Goal: Task Accomplishment & Management: Complete application form

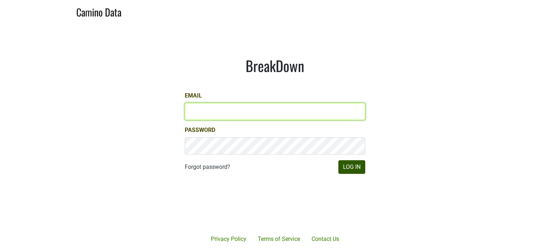
type input "hilary@emeritusvineyards.com"
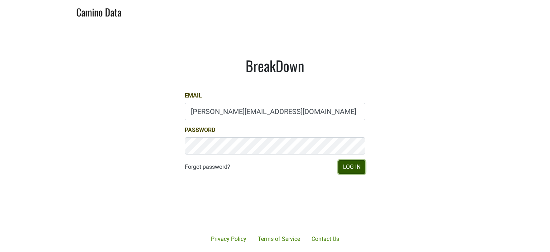
click at [356, 163] on button "Log In" at bounding box center [351, 167] width 27 height 14
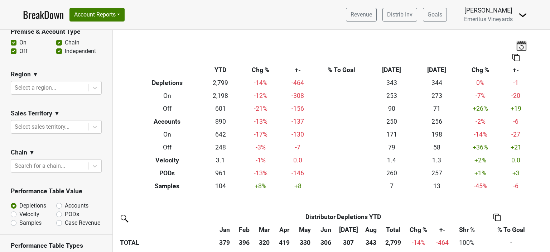
scroll to position [188, 0]
click at [91, 129] on icon at bounding box center [94, 125] width 7 height 7
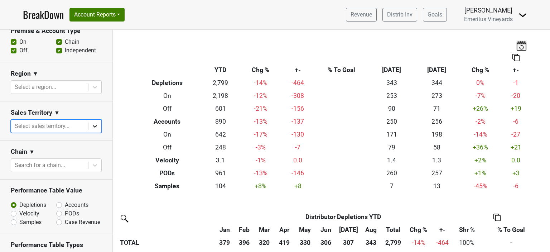
click at [88, 130] on div at bounding box center [94, 126] width 13 height 13
click at [91, 84] on icon at bounding box center [94, 86] width 7 height 7
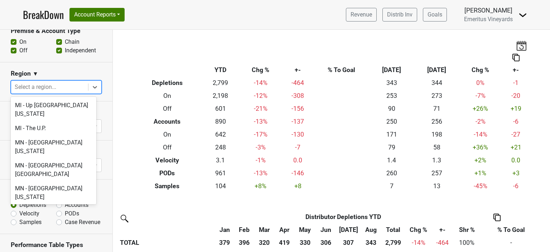
scroll to position [1253, 0]
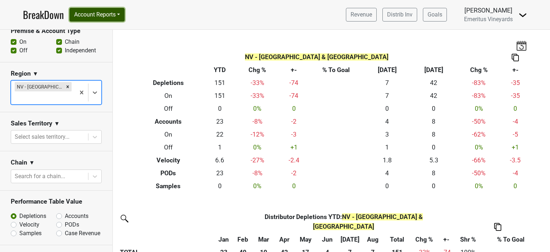
click at [107, 15] on button "Account Reports" at bounding box center [96, 15] width 55 height 14
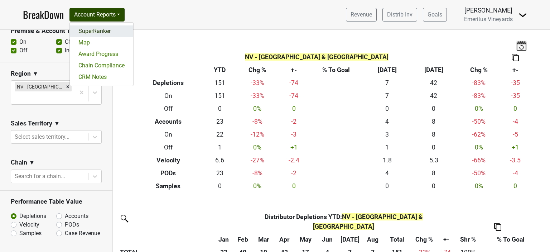
click at [85, 30] on link "SuperRanker" at bounding box center [101, 30] width 63 height 11
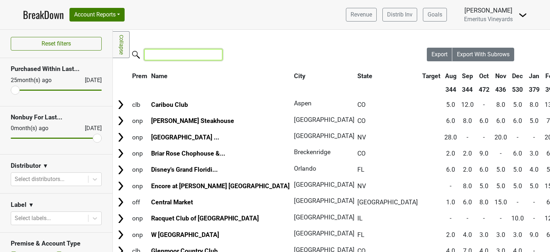
click at [175, 55] on input "search" at bounding box center [183, 54] width 78 height 11
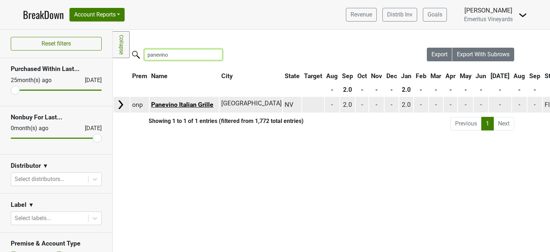
type input "panevino"
click at [193, 103] on link "Panevino Italian Grille" at bounding box center [182, 104] width 62 height 7
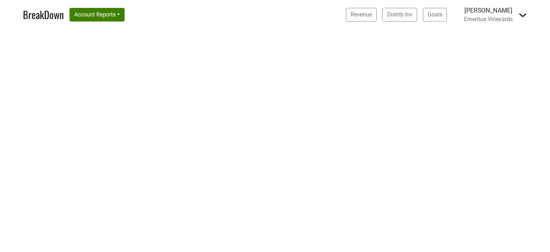
select select "CA"
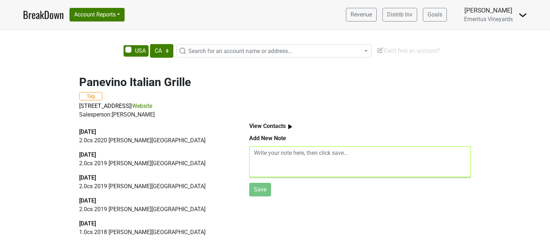
click at [268, 154] on textarea at bounding box center [360, 161] width 222 height 31
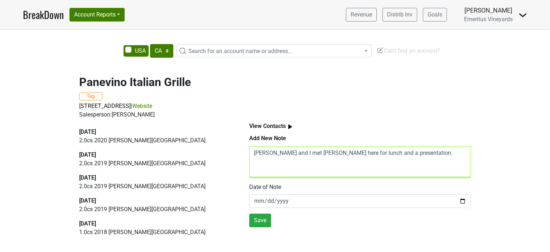
type textarea "[PERSON_NAME] and I met [PERSON_NAME] here for lunch and a presentation."
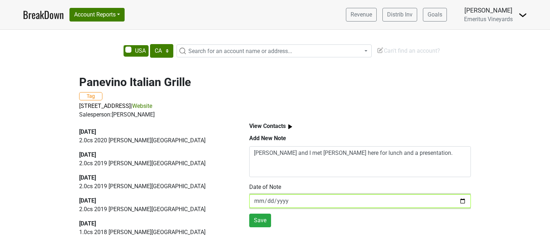
click at [457, 202] on input "[DATE]" at bounding box center [360, 201] width 222 height 14
type input "[DATE]"
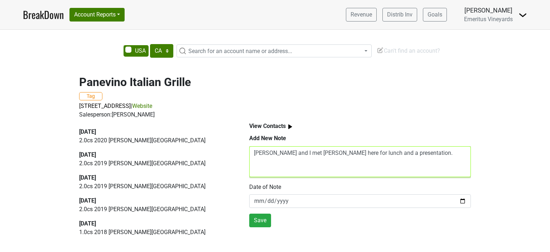
click at [405, 156] on textarea "[PERSON_NAME] and I met [PERSON_NAME] here for lunch and a presentation." at bounding box center [360, 161] width 222 height 31
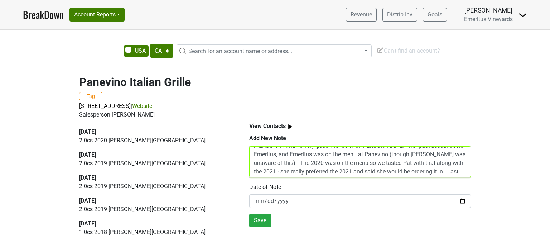
scroll to position [34, 0]
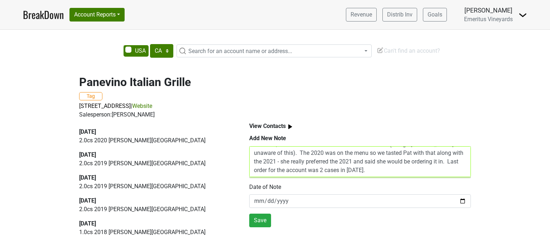
click at [311, 153] on textarea "Alex and I met Andrew here for lunch and a presentation. Pat is the new buyer a…" at bounding box center [360, 161] width 222 height 31
click at [312, 153] on textarea "Alex and I met Andrew here for lunch and a presentation. Pat is the new buyer a…" at bounding box center [360, 161] width 222 height 31
click at [310, 151] on textarea "Alex and I met Andrew here for lunch and a presentation. Pat is the new buyer a…" at bounding box center [360, 161] width 222 height 31
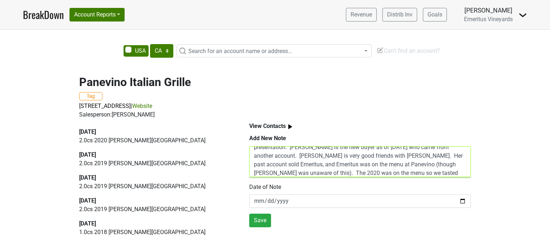
click at [421, 164] on textarea "Alex and I met Andrew (sales Rep) here for lunch and a presentation. Pat is the…" at bounding box center [360, 161] width 222 height 31
click at [281, 174] on textarea "Alex and I met Andrew (sales Rep) here for lunch and a presentation. Pat is the…" at bounding box center [360, 161] width 222 height 31
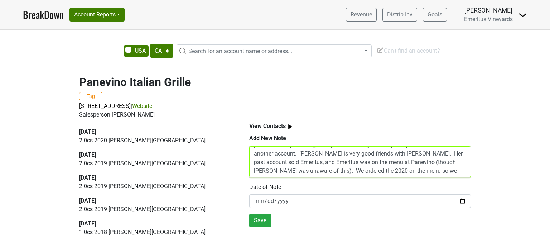
scroll to position [0, 0]
click at [439, 156] on textarea "Alex and I met Andrew (sales Rep) here for lunch and a presentation. Pat is the…" at bounding box center [360, 161] width 222 height 31
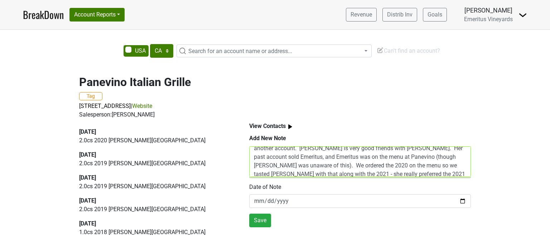
scroll to position [34, 0]
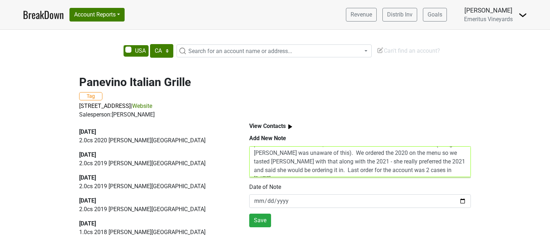
click at [367, 152] on textarea "Alex and I met Andrew (sales Rep) here for lunch and a presentation. Pat Rost i…" at bounding box center [360, 161] width 222 height 31
click at [419, 151] on textarea "Alex and I met Andrew (sales Rep) here for lunch and a presentation. Pat Rost i…" at bounding box center [360, 161] width 222 height 31
type textarea "Alex and I met Andrew (sales Rep) here for lunch and a presentation. Pat Rost i…"
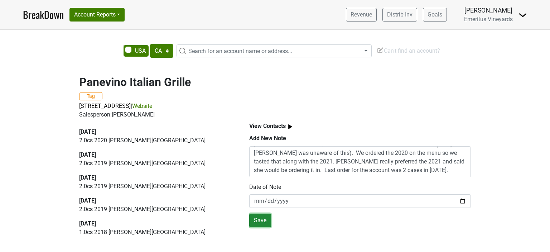
click at [262, 222] on button "Save" at bounding box center [260, 220] width 22 height 14
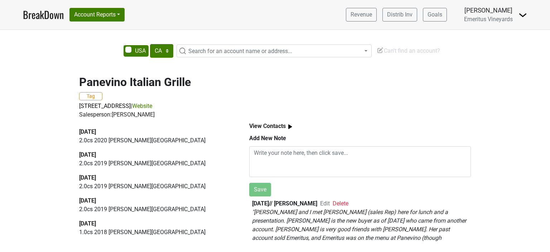
scroll to position [36, 0]
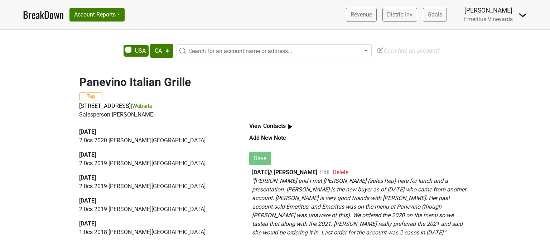
click at [213, 53] on span "Search for an account name or address..." at bounding box center [240, 51] width 104 height 7
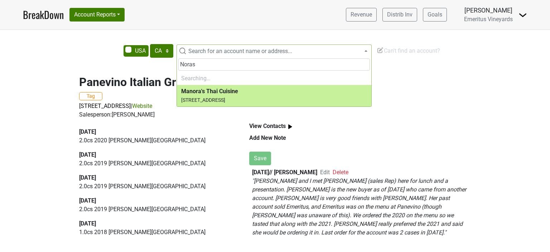
type input "Nora"
select select "66295"
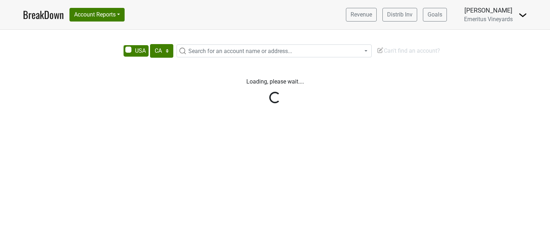
select select "CA"
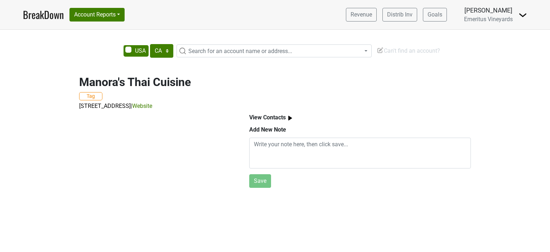
click at [224, 49] on span "Search for an account name or address..." at bounding box center [240, 51] width 104 height 7
type input "[PERSON_NAME]"
select select "73893"
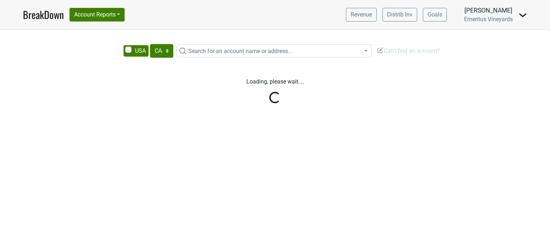
select select "CA"
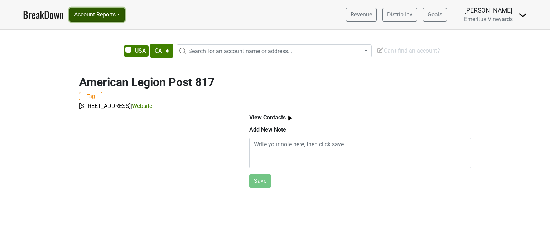
click at [89, 17] on button "Account Reports" at bounding box center [96, 15] width 55 height 14
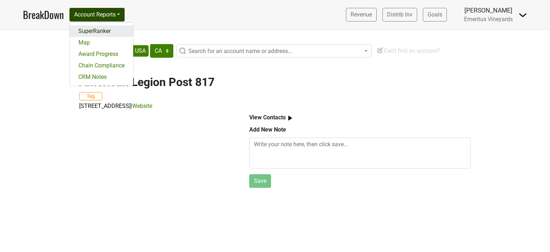
click at [88, 31] on link "SuperRanker" at bounding box center [101, 30] width 63 height 11
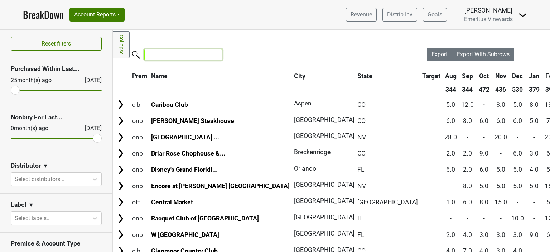
click at [157, 57] on input "search" at bounding box center [183, 54] width 78 height 11
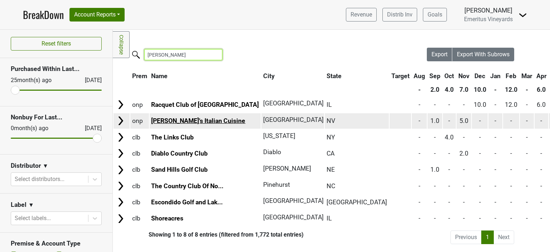
type input "nora"
click at [168, 121] on link "[PERSON_NAME]'s Italian Cuisine" at bounding box center [198, 120] width 94 height 7
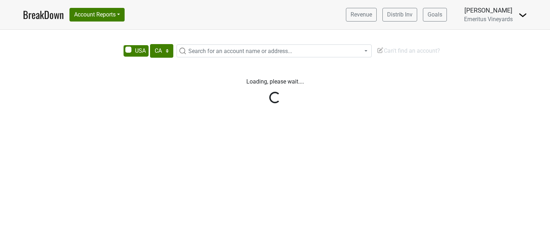
select select "CA"
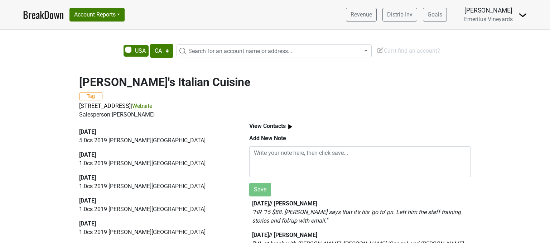
scroll to position [36, 0]
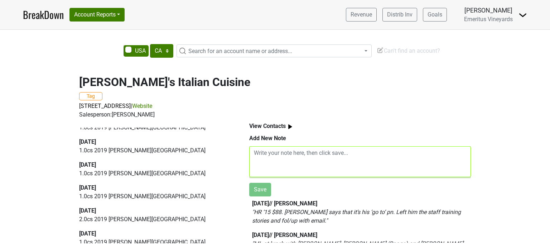
click at [270, 153] on textarea at bounding box center [360, 161] width 222 height 31
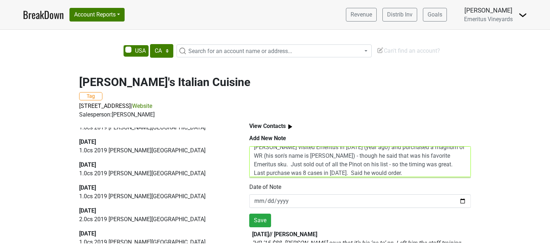
scroll to position [14, 0]
type textarea "[PERSON_NAME] visited Emeritus in [DATE] (year ago) and purchased a magnum of W…"
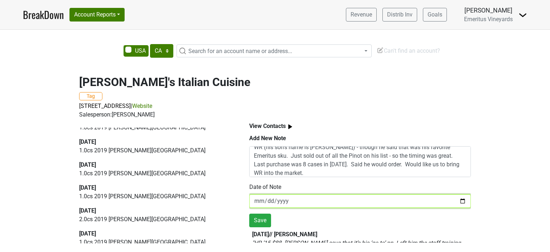
click at [458, 199] on input "[DATE]" at bounding box center [360, 201] width 222 height 14
type input "[DATE]"
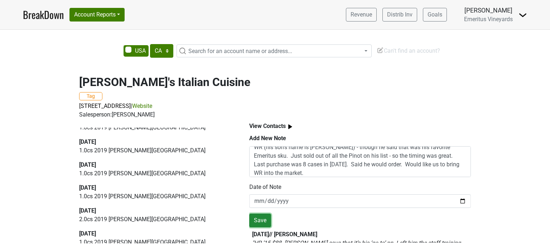
click at [260, 218] on button "Save" at bounding box center [260, 220] width 22 height 14
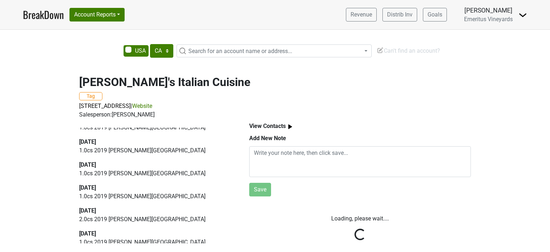
scroll to position [0, 0]
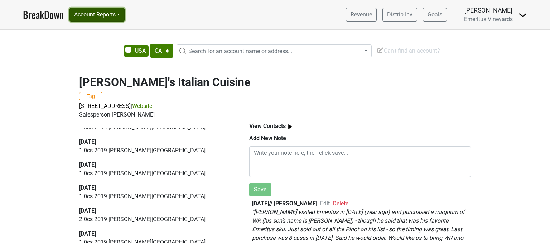
click at [97, 10] on button "Account Reports" at bounding box center [96, 15] width 55 height 14
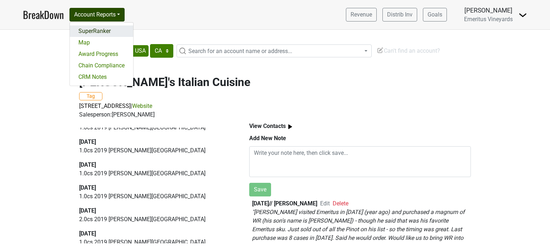
click at [91, 27] on link "SuperRanker" at bounding box center [101, 30] width 63 height 11
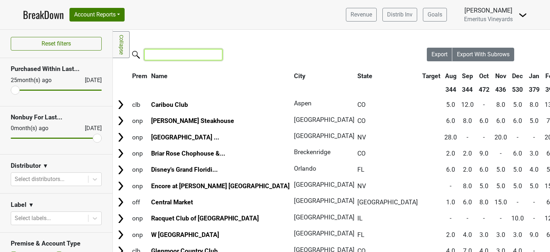
click at [211, 53] on input "search" at bounding box center [183, 54] width 78 height 11
type input "anima"
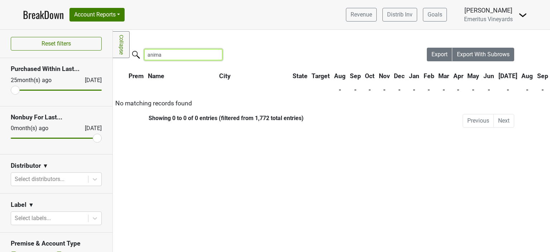
drag, startPoint x: 154, startPoint y: 54, endPoint x: 96, endPoint y: 53, distance: 57.6
click at [96, 53] on div "Reset filters Purchased Within Last... 25 month(s) ago Sep '25 Nonbuy For Last.…" at bounding box center [275, 141] width 550 height 222
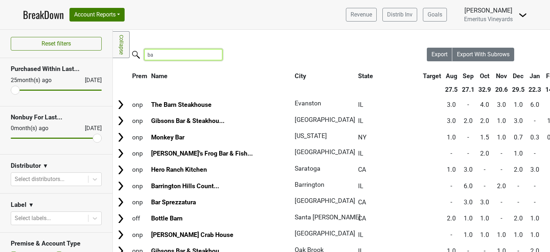
type input "b"
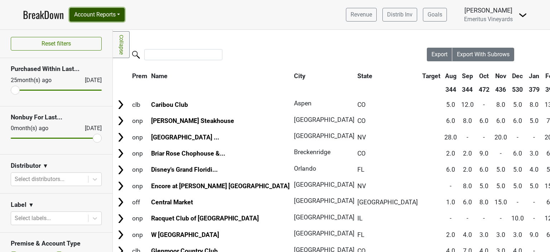
click at [98, 14] on button "Account Reports" at bounding box center [96, 15] width 55 height 14
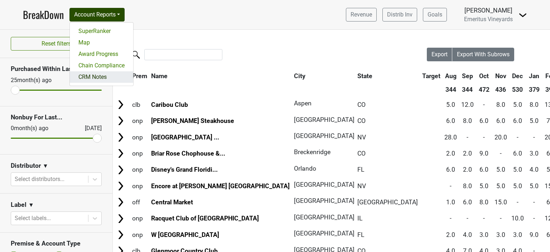
click at [95, 78] on link "CRM Notes" at bounding box center [101, 76] width 63 height 11
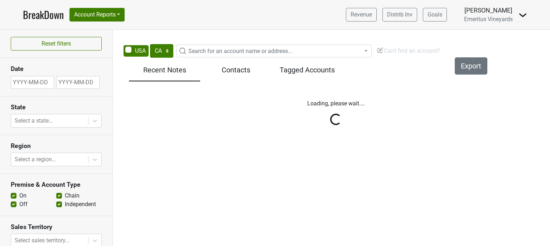
select select "CA"
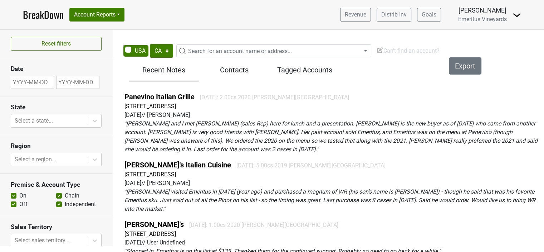
click at [401, 50] on span "Can't find an account?" at bounding box center [407, 50] width 63 height 7
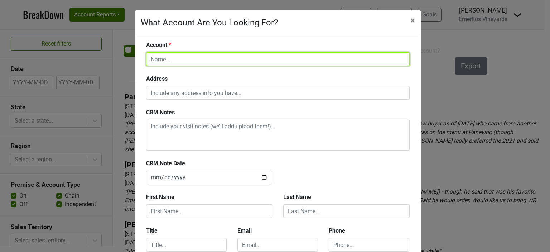
click at [233, 65] on input "text" at bounding box center [277, 59] width 263 height 14
type input "Anima by [PERSON_NAME]"
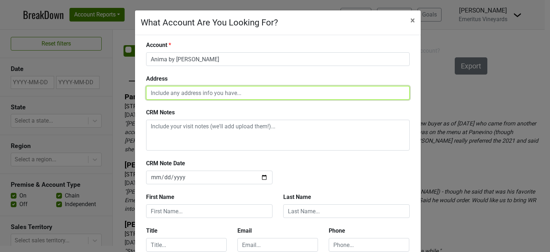
click at [211, 94] on input "text" at bounding box center [277, 93] width 263 height 14
paste input "9205 W Russell Rd #185, Las Vegas, NV 89148"
type input "9205 W Russell Rd #185, Las Vegas, NV 89148"
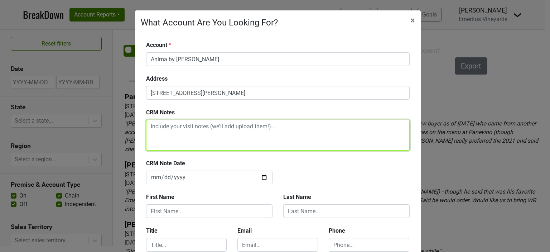
click at [163, 128] on textarea at bounding box center [277, 135] width 263 height 31
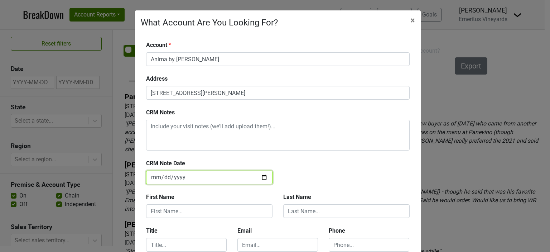
click at [259, 178] on input "[DATE]" at bounding box center [209, 177] width 126 height 14
type input "[DATE]"
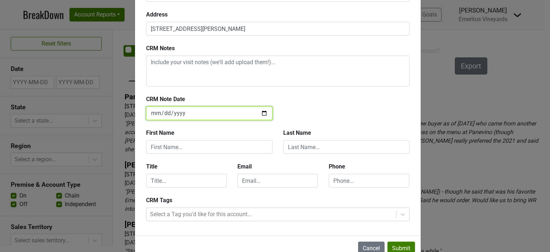
scroll to position [72, 0]
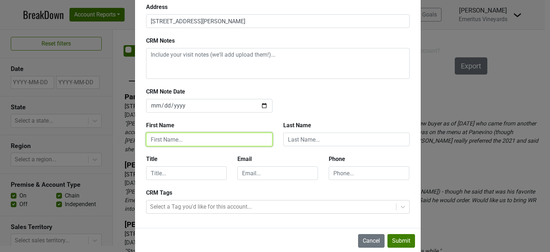
click at [189, 136] on input "text" at bounding box center [209, 139] width 126 height 14
type input "Hilary"
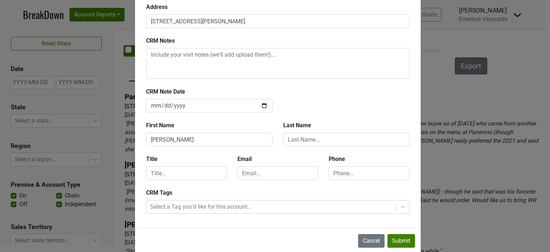
type input "California"
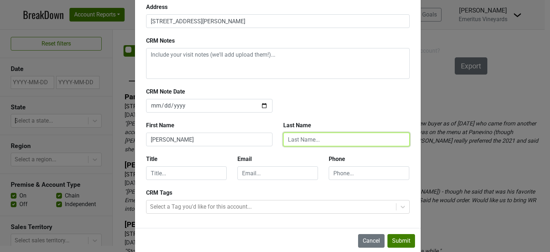
type input "Berkey"
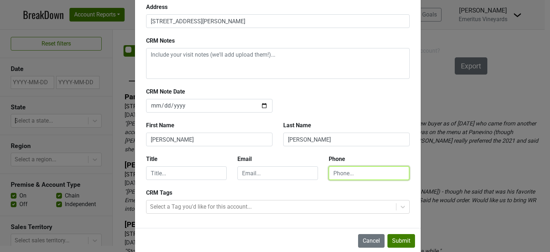
type input "7078617616"
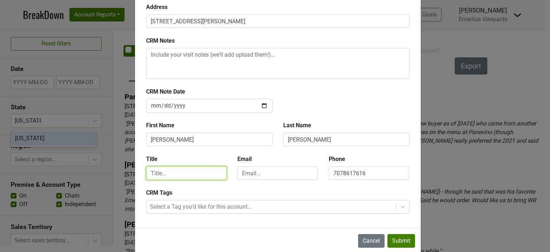
click at [171, 176] on input "text" at bounding box center [186, 173] width 81 height 14
type input "Director"
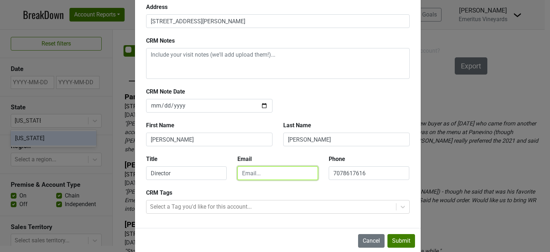
click at [254, 173] on input "email" at bounding box center [277, 173] width 81 height 14
type input "hilary@emeritusvineyards.com"
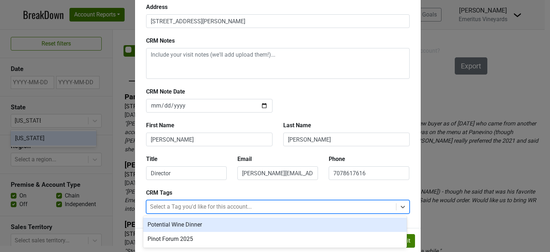
click at [225, 206] on div at bounding box center [271, 206] width 242 height 10
click at [200, 193] on div "CRM Tags option Potential Wine Dinner focused, 1 of 2. 2 results available. Use…" at bounding box center [278, 200] width 274 height 25
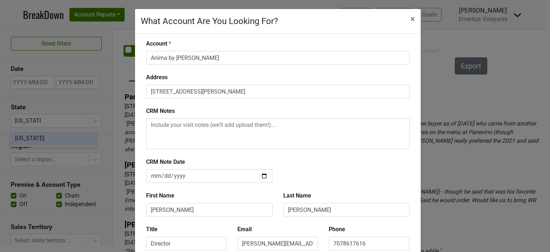
scroll to position [0, 0]
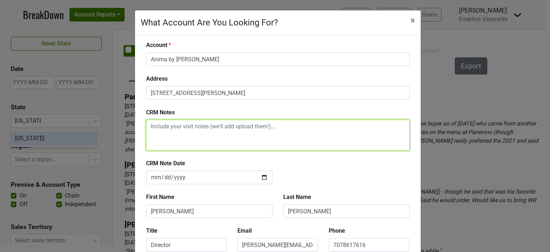
click at [172, 130] on textarea at bounding box center [277, 135] width 263 height 31
type textarea "N"
paste textarea "Mikulich"
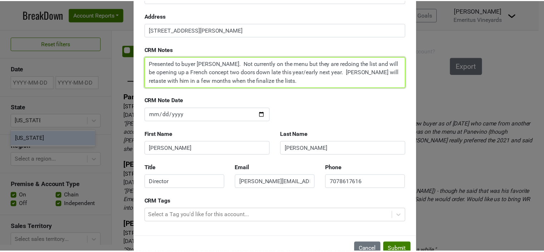
scroll to position [72, 0]
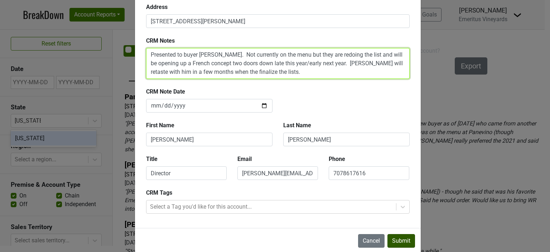
type textarea "Presented to buyer Joe Mikulich. Not currently on the menu but they are redoing…"
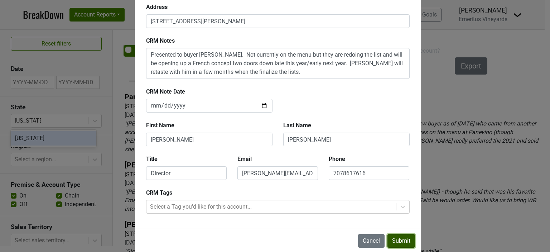
click at [397, 240] on button "Submit" at bounding box center [401, 241] width 28 height 14
type input "[DATE]"
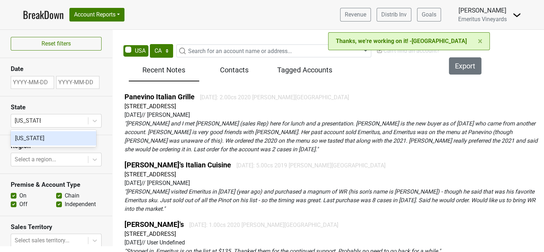
click at [421, 76] on div "Filters Export Recent Notes Contacts Tagged Accounts Panevino Italian Grille 20…" at bounding box center [333, 157] width 423 height 198
click at [482, 40] on span "×" at bounding box center [480, 41] width 5 height 10
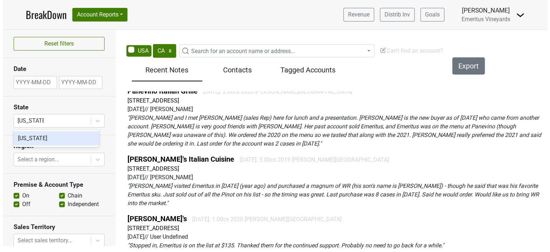
scroll to position [0, 0]
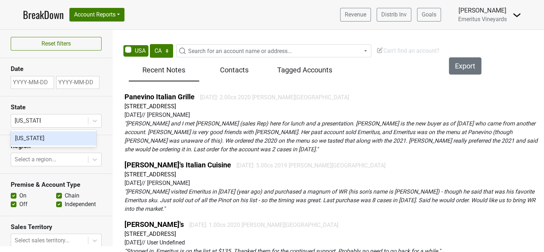
click at [397, 52] on span "Can't find an account?" at bounding box center [407, 50] width 63 height 7
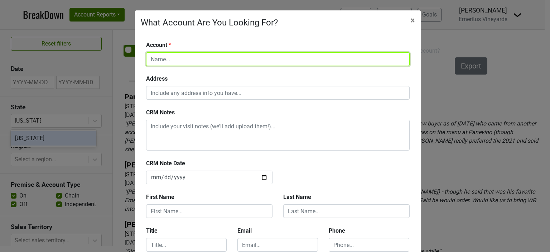
click at [206, 56] on input "text" at bounding box center [277, 59] width 263 height 14
type input "Bar Ginza"
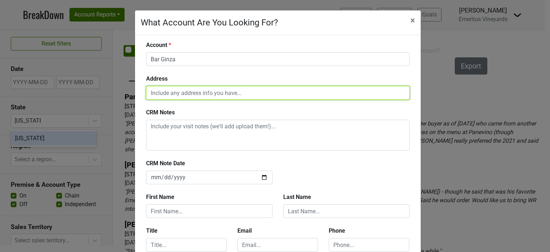
click at [201, 94] on input "text" at bounding box center [277, 93] width 263 height 14
paste input "1301 S Main St suite 170, Las Vegas, NV 89104"
type input "1301 S Main St suite 170, Las Vegas, NV 89104"
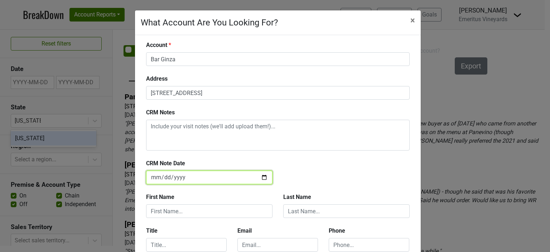
click at [262, 178] on input "[DATE]" at bounding box center [209, 177] width 126 height 14
type input "[DATE]"
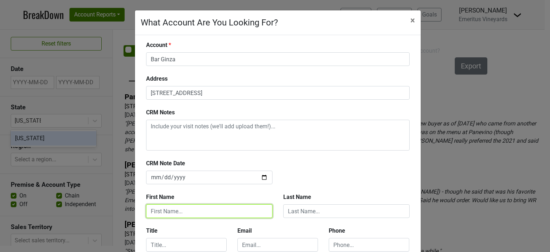
click at [167, 213] on input "text" at bounding box center [209, 211] width 126 height 14
type input "Hilary"
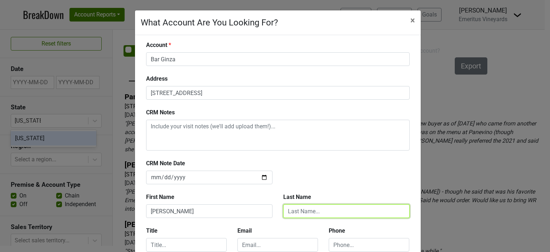
type input "Berkey"
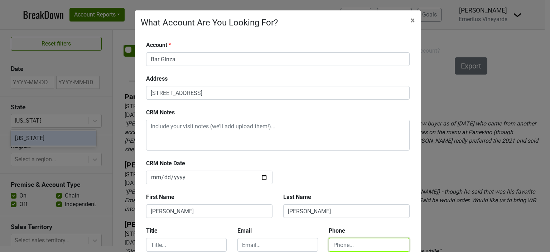
type input "7078617616"
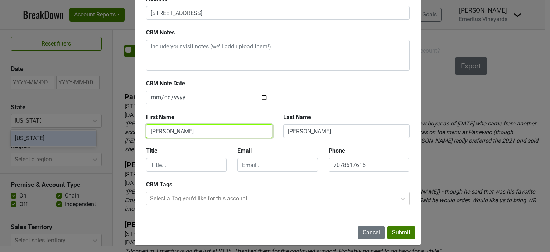
scroll to position [83, 0]
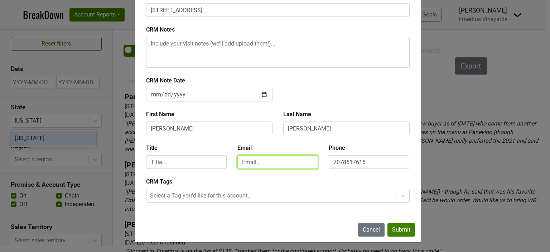
click at [255, 161] on input "email" at bounding box center [277, 162] width 81 height 14
type input "hilary@emeritusvineyards.com"
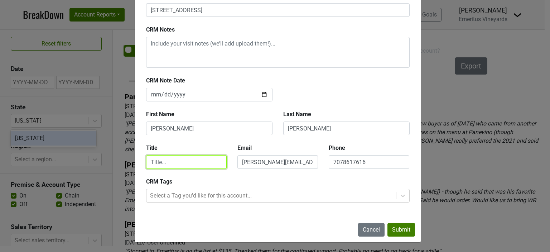
click at [175, 165] on input "text" at bounding box center [186, 162] width 81 height 14
type input "Director"
click at [169, 194] on div at bounding box center [271, 195] width 242 height 10
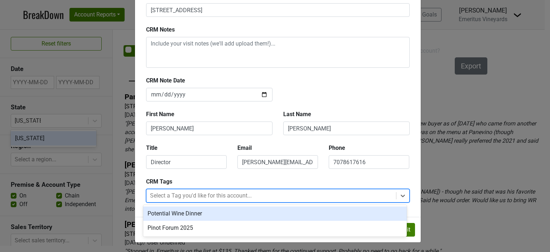
click at [165, 213] on div "Potential Wine Dinner" at bounding box center [274, 213] width 263 height 14
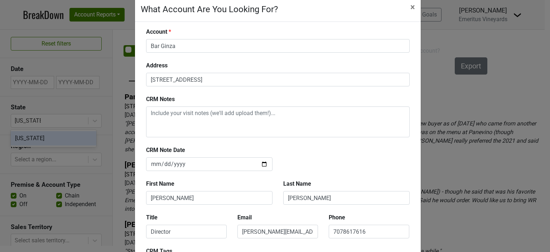
scroll to position [0, 0]
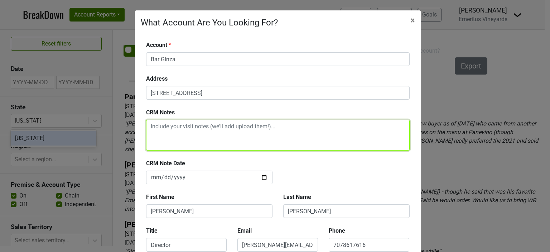
click at [173, 128] on textarea at bounding box center [277, 135] width 263 height 31
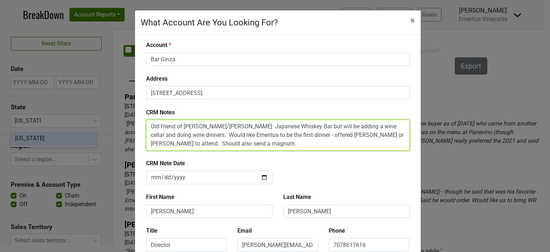
click at [149, 126] on textarea "Old friend of Brice/Mari. Japanese Whiskey Bar but will be adding a wine cellar…" at bounding box center [277, 135] width 263 height 31
paste textarea "Monsivais"
click at [160, 124] on textarea "JoshMonsivais Old friend of Brice/Mari. Japanese Whiskey Bar but will be adding…" at bounding box center [277, 135] width 263 height 31
click at [193, 126] on textarea "Josh Monsivais Old friend of Brice/Mari. Japanese Whiskey Bar but will be addin…" at bounding box center [277, 135] width 263 height 31
click at [226, 125] on textarea "Josh Monsivais is an old friend of Brice/Mari. Japanese Whiskey Bar but will be…" at bounding box center [277, 135] width 263 height 31
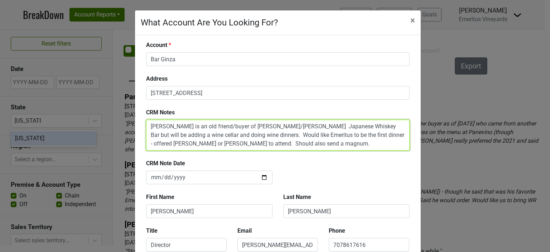
click at [272, 147] on textarea "Josh Monsivais is an old friend/buyer of Brice/Mari. Japanese Whiskey Bar but w…" at bounding box center [277, 135] width 263 height 31
drag, startPoint x: 187, startPoint y: 125, endPoint x: 197, endPoint y: 141, distance: 19.2
click at [187, 125] on textarea "Josh Monsivais is an old friend/buyer of Brice/Mari. Japanese Whiskey Bar but w…" at bounding box center [277, 135] width 263 height 31
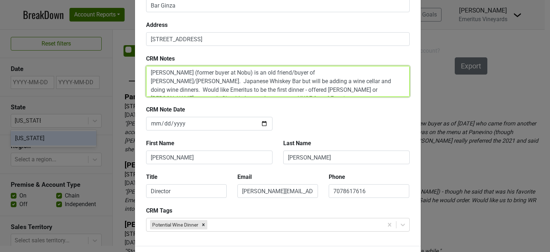
scroll to position [72, 0]
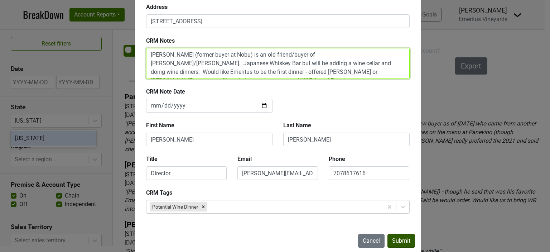
type textarea "Josh Monsivais (former buyer at Nobu) is an old friend/buyer of Brice/Mari. Jap…"
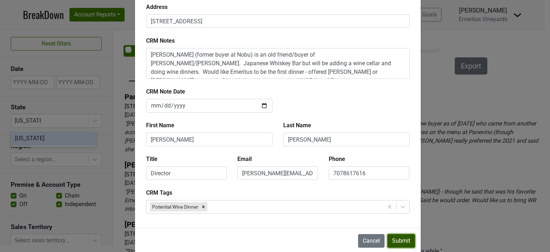
click at [399, 239] on button "Submit" at bounding box center [401, 241] width 28 height 14
type input "[DATE]"
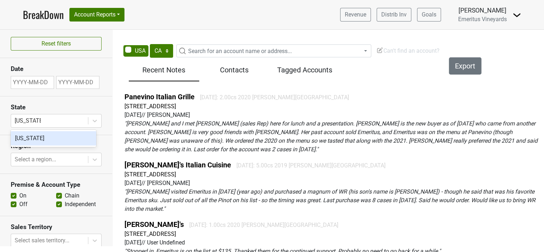
click at [203, 49] on span "Search for an account name or address..." at bounding box center [240, 51] width 104 height 7
type input "binoins"
click at [407, 65] on div "Filters Export Recent Notes Contacts Tagged Accounts Panevino Italian Grille 20…" at bounding box center [333, 157] width 423 height 198
click at [405, 49] on span "Can't find an account?" at bounding box center [407, 50] width 63 height 7
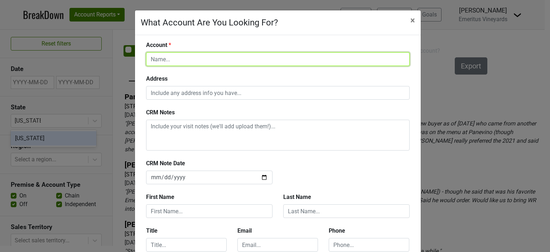
paste input "Binions Gambling Hotel & Casino"
type input "Binions Gambling Hotel & Casino"
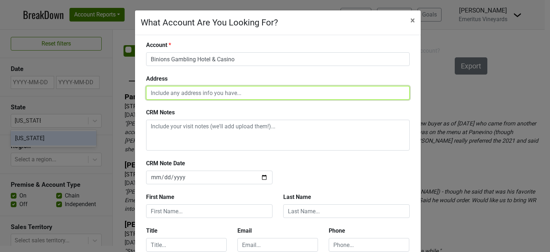
click at [170, 92] on input "text" at bounding box center [277, 93] width 263 height 14
paste input "128 Fremont St, Las Vegas, NV 89101"
type input "128 Fremont St, Las Vegas, NV 89101"
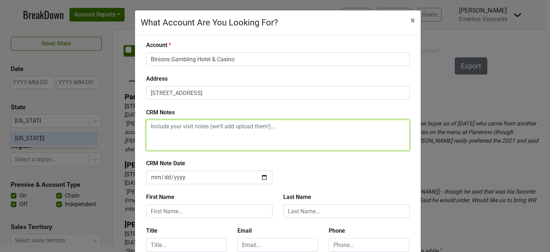
click at [169, 129] on textarea at bounding box center [277, 135] width 263 height 31
paste textarea "Ken Johnson"
click at [147, 127] on textarea "Met with Ken Johnson" at bounding box center [277, 135] width 263 height 31
click at [264, 129] on textarea "Bobby (sales rep) and I met with Ken Johnson" at bounding box center [277, 135] width 263 height 31
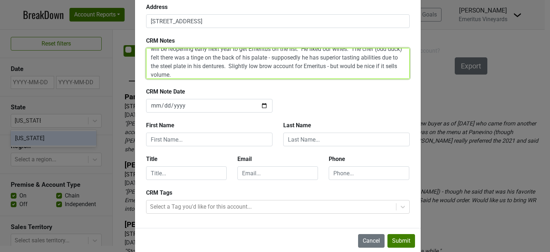
type textarea "Bobby (sales rep) and I met with Ken Johnson (buyer) for their Steakhouse which…"
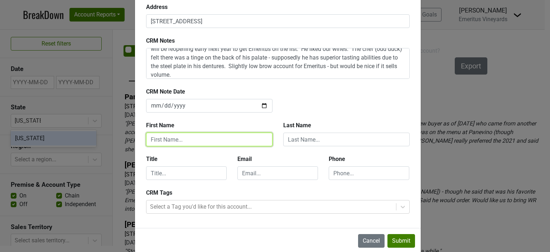
click at [176, 134] on input "text" at bounding box center [209, 139] width 126 height 14
type input "Hilary"
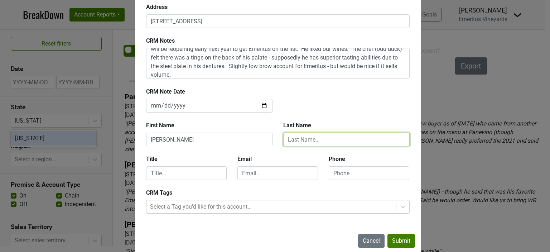
type input "Berkey"
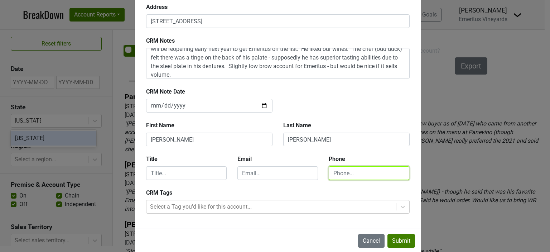
type input "7078617616"
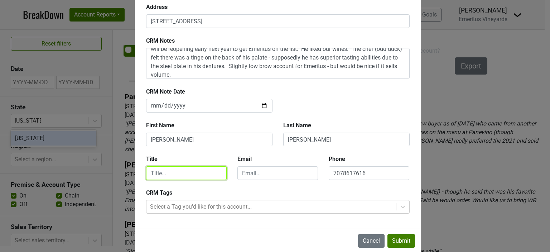
click at [165, 173] on input "text" at bounding box center [186, 173] width 81 height 14
type input "Director"
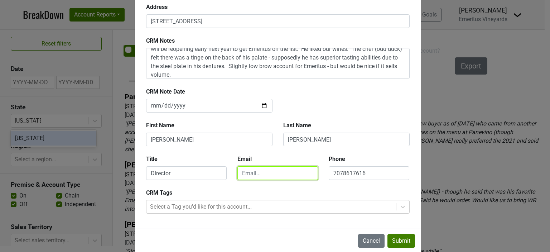
click at [250, 176] on input "email" at bounding box center [277, 173] width 81 height 14
type input "hilary@emeritusvineyards.com"
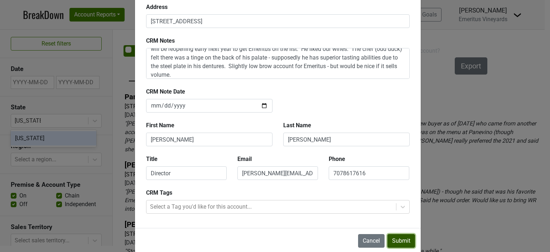
click at [394, 240] on button "Submit" at bounding box center [401, 241] width 28 height 14
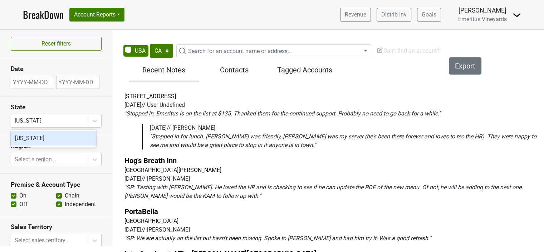
scroll to position [107, 0]
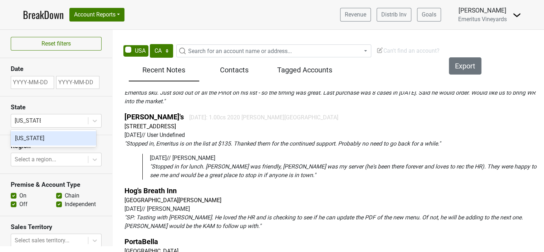
click at [482, 12] on div "[PERSON_NAME]" at bounding box center [482, 10] width 49 height 9
